Goal: Find specific page/section: Find specific page/section

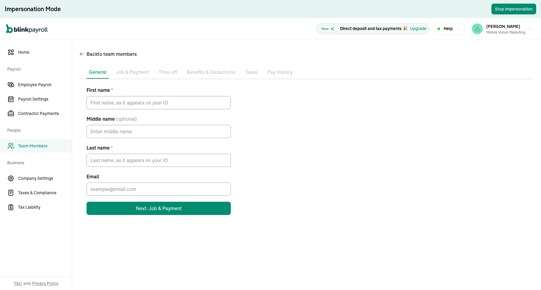
drag, startPoint x: 0, startPoint y: 0, endPoint x: 287, endPoint y: 99, distance: 303.6
click at [287, 99] on div "First name * Middle name (optional) Last name * Email Next: Job & Payment" at bounding box center [306, 151] width 454 height 129
click at [125, 77] on li "Job & Payment" at bounding box center [133, 72] width 38 height 13
click at [131, 74] on p "Job & Payment" at bounding box center [132, 72] width 33 height 8
click at [134, 68] on p "Job & Payment" at bounding box center [132, 72] width 33 height 8
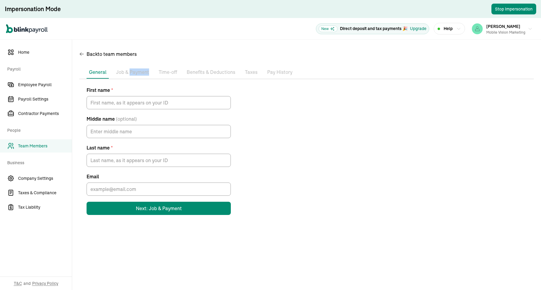
click at [134, 68] on p "Job & Payment" at bounding box center [132, 72] width 33 height 8
click at [165, 72] on p "Time-off" at bounding box center [168, 72] width 18 height 8
click at [204, 69] on p "Benefits & Deductions" at bounding box center [211, 72] width 49 height 8
drag, startPoint x: 245, startPoint y: 69, endPoint x: 270, endPoint y: 69, distance: 25.5
click at [245, 69] on p "Taxes" at bounding box center [251, 72] width 13 height 8
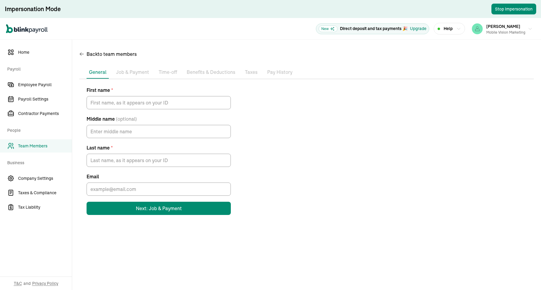
click at [281, 69] on p "Pay History" at bounding box center [279, 72] width 25 height 8
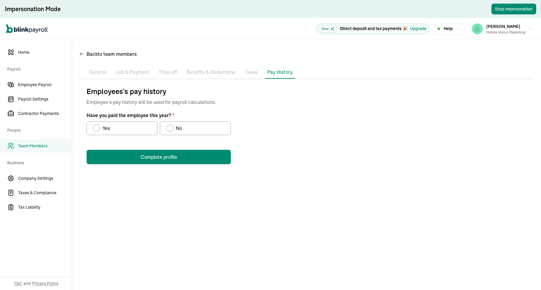
click at [130, 70] on p "Job & Payment" at bounding box center [132, 72] width 33 height 8
click at [250, 70] on p "Taxes" at bounding box center [251, 72] width 13 height 8
click at [92, 70] on p "General" at bounding box center [97, 72] width 17 height 8
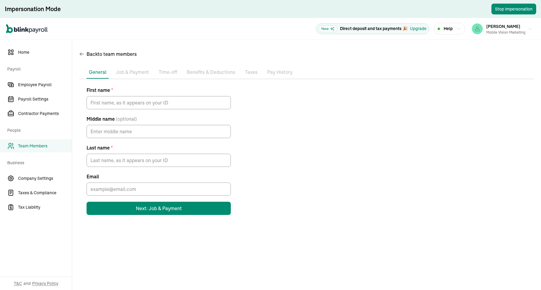
click at [132, 70] on p "Job & Payment" at bounding box center [132, 72] width 33 height 8
click at [173, 70] on p "Time-off" at bounding box center [168, 72] width 18 height 8
click at [205, 69] on p "Benefits & Deductions" at bounding box center [211, 72] width 49 height 8
click at [258, 69] on ul "Pay Stubs General Job & Payment Time-off Benefits & Deductions Documents Taxes …" at bounding box center [306, 72] width 454 height 13
drag, startPoint x: 245, startPoint y: 69, endPoint x: 263, endPoint y: 69, distance: 17.4
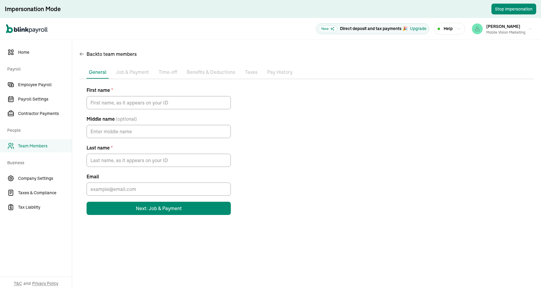
click at [249, 69] on p "Taxes" at bounding box center [251, 72] width 13 height 8
click at [250, 71] on p "Taxes" at bounding box center [251, 72] width 13 height 8
click at [271, 69] on p "Pay History" at bounding box center [279, 72] width 25 height 8
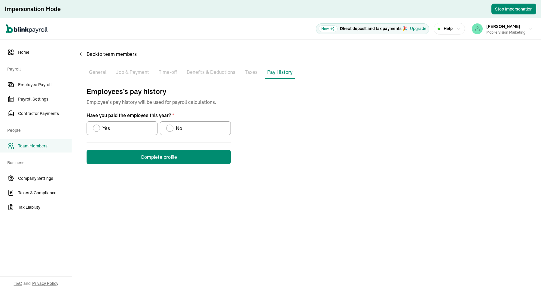
click at [242, 69] on li "Taxes" at bounding box center [250, 72] width 17 height 13
